Goal: Task Accomplishment & Management: Complete application form

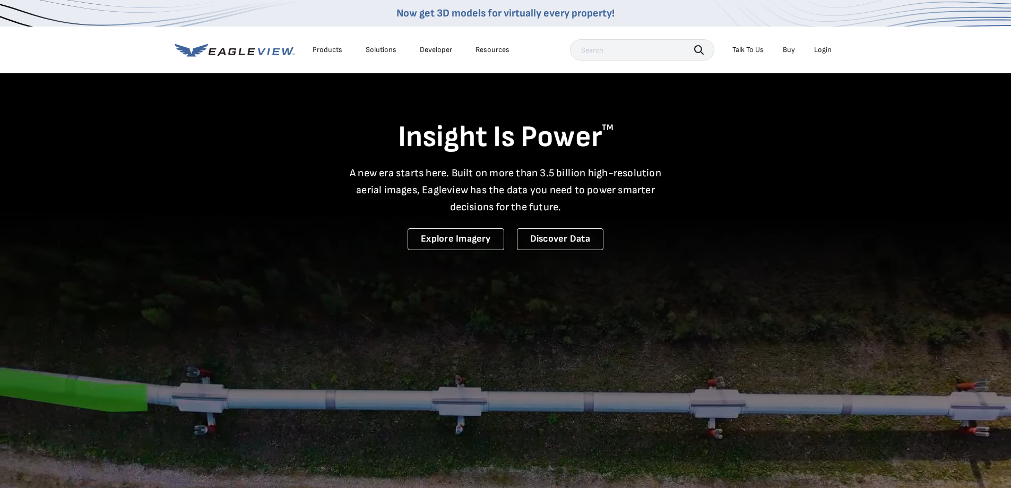
click at [824, 47] on div "Login" at bounding box center [823, 50] width 18 height 10
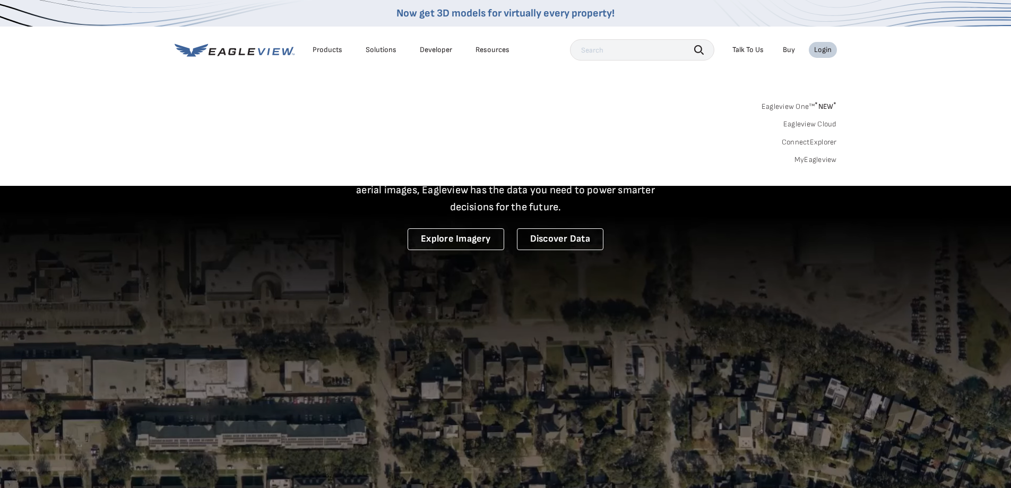
click at [805, 160] on link "MyEagleview" at bounding box center [816, 160] width 42 height 10
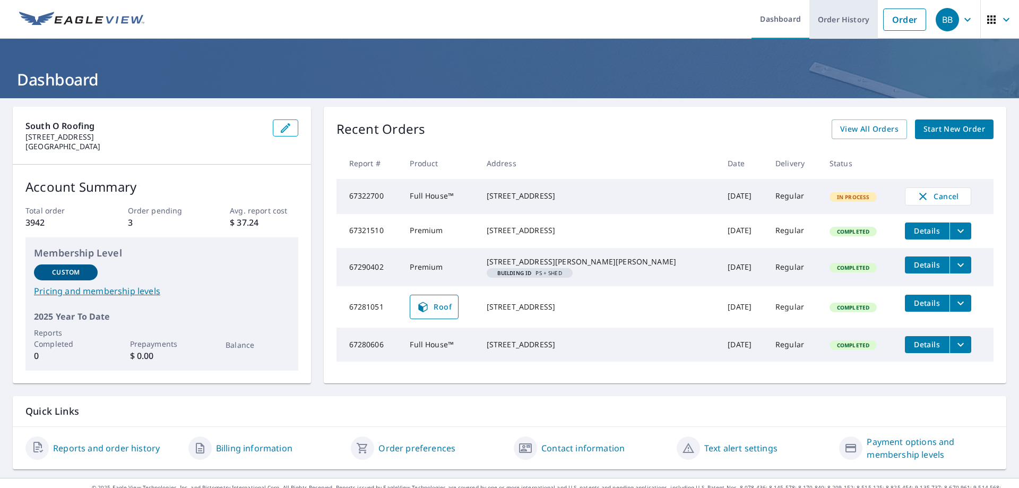
click at [836, 15] on link "Order History" at bounding box center [844, 19] width 68 height 39
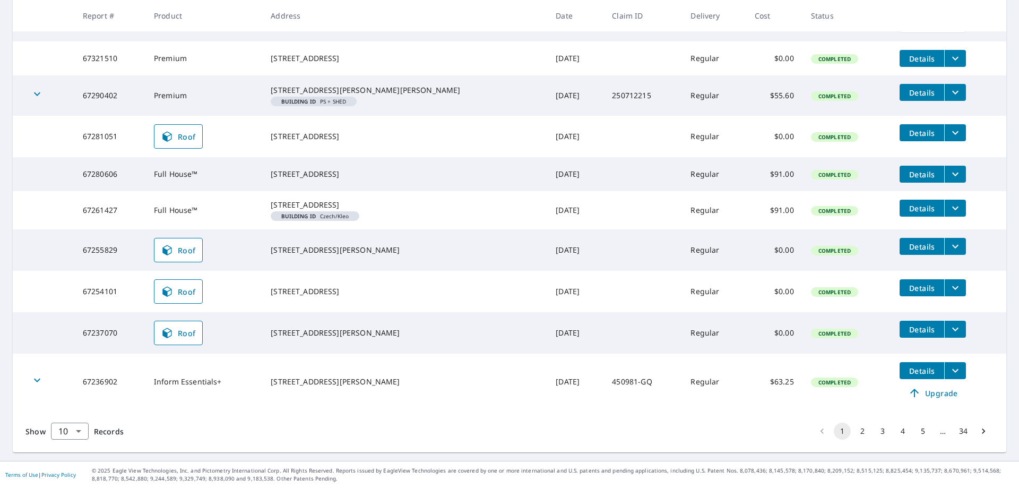
scroll to position [260, 0]
click at [854, 433] on button "2" at bounding box center [862, 431] width 17 height 17
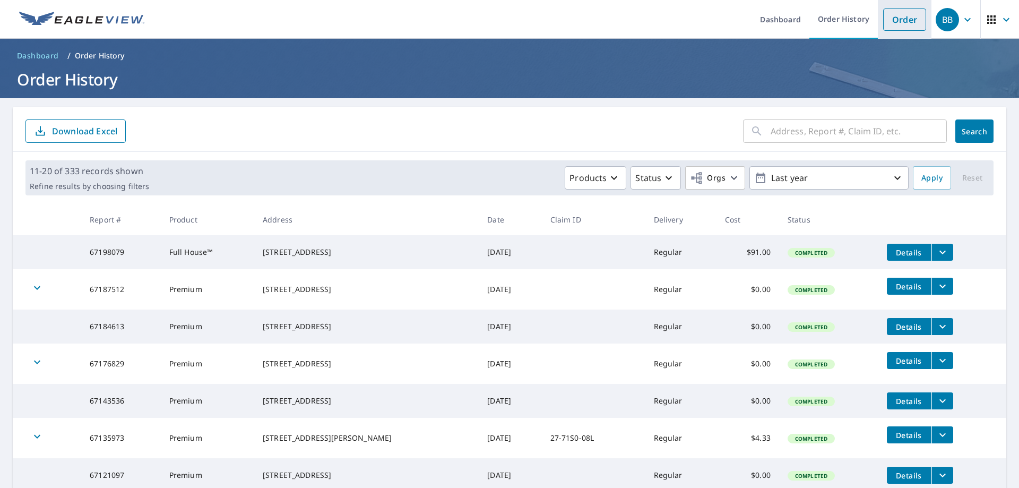
click at [898, 18] on link "Order" at bounding box center [904, 19] width 43 height 22
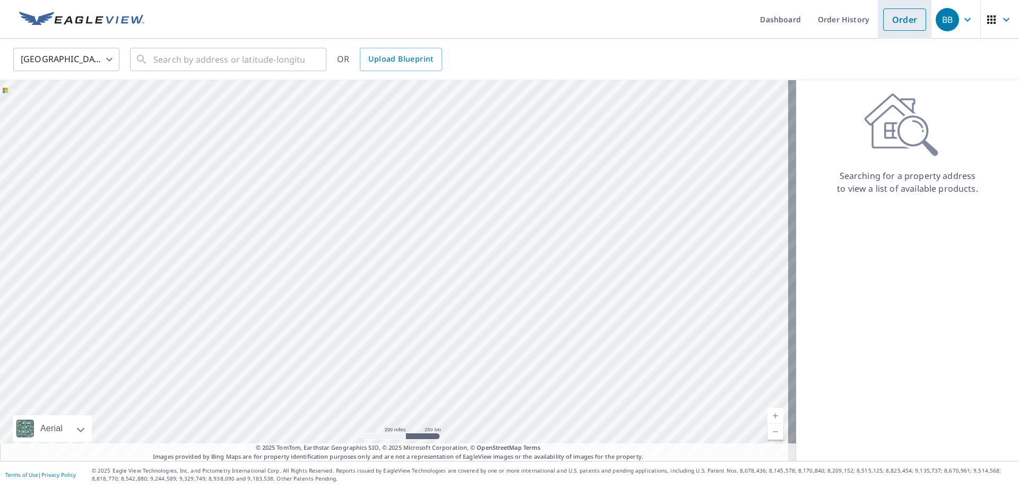
click at [898, 18] on link "Order" at bounding box center [904, 19] width 43 height 22
click at [900, 25] on link "Order" at bounding box center [904, 19] width 43 height 22
click at [257, 55] on input "text" at bounding box center [228, 60] width 151 height 30
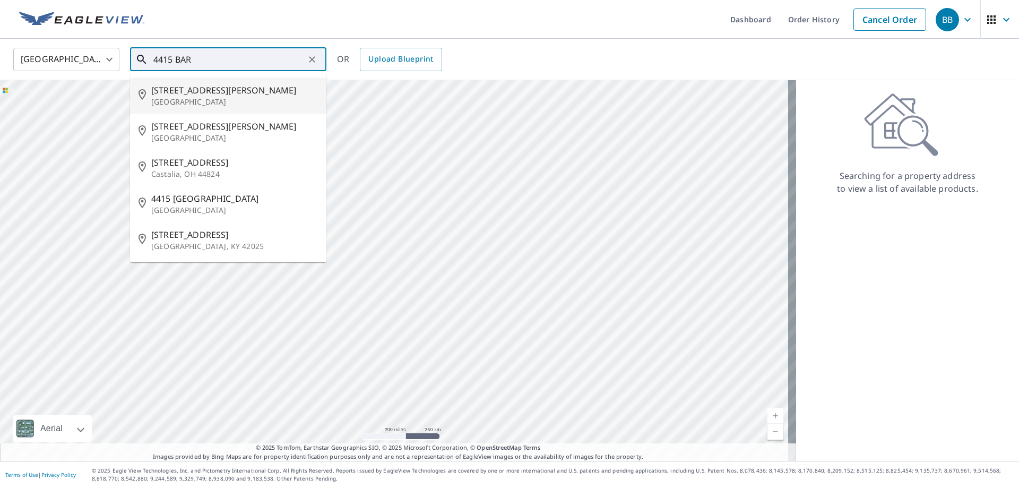
click at [203, 91] on span "4415 Barker Ave" at bounding box center [234, 90] width 167 height 13
type input "4415 Barker Ave Omaha, NE 68105"
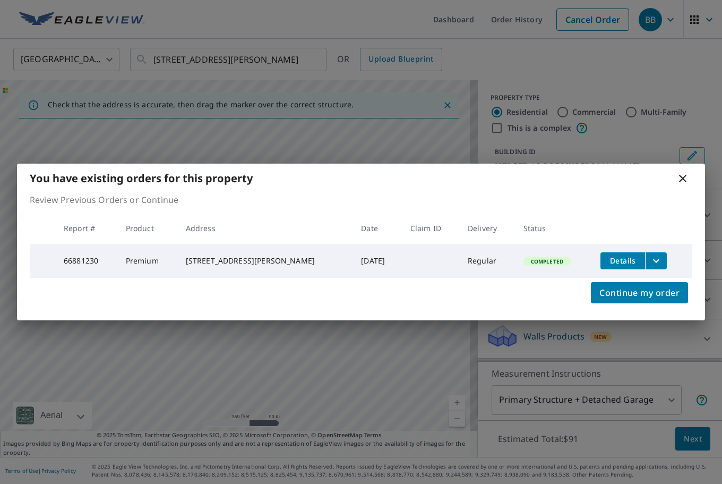
drag, startPoint x: 43, startPoint y: 140, endPoint x: 169, endPoint y: 91, distance: 135.0
click at [43, 140] on div "You have existing orders for this property Review Previous Orders or Continue R…" at bounding box center [361, 242] width 722 height 484
